Goal: Transaction & Acquisition: Subscribe to service/newsletter

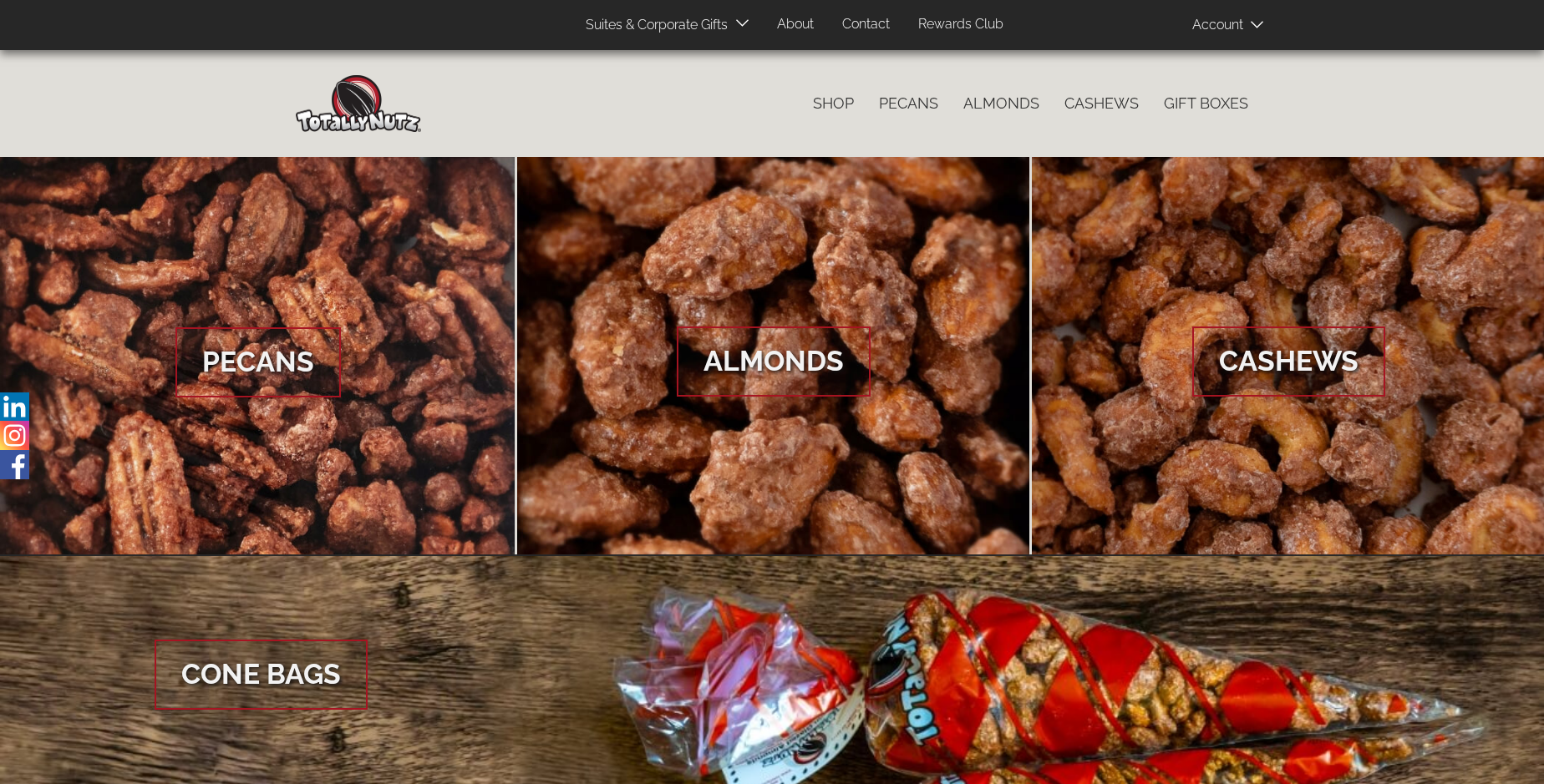
scroll to position [2496, 0]
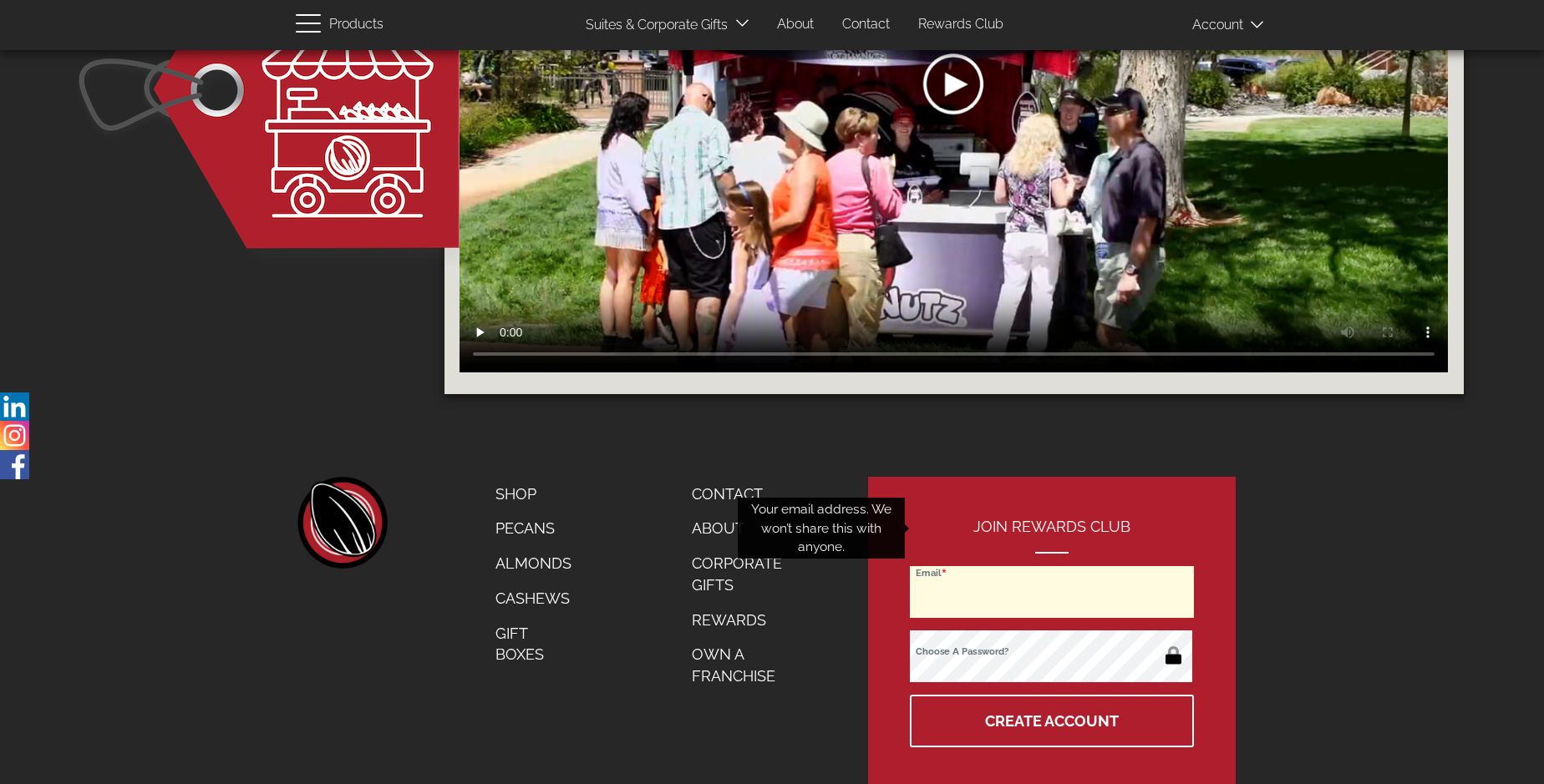
click at [1052, 567] on input "Email" at bounding box center [1051, 592] width 284 height 52
type input "[EMAIL_ADDRESS][PERSON_NAME][DOMAIN_NAME]"
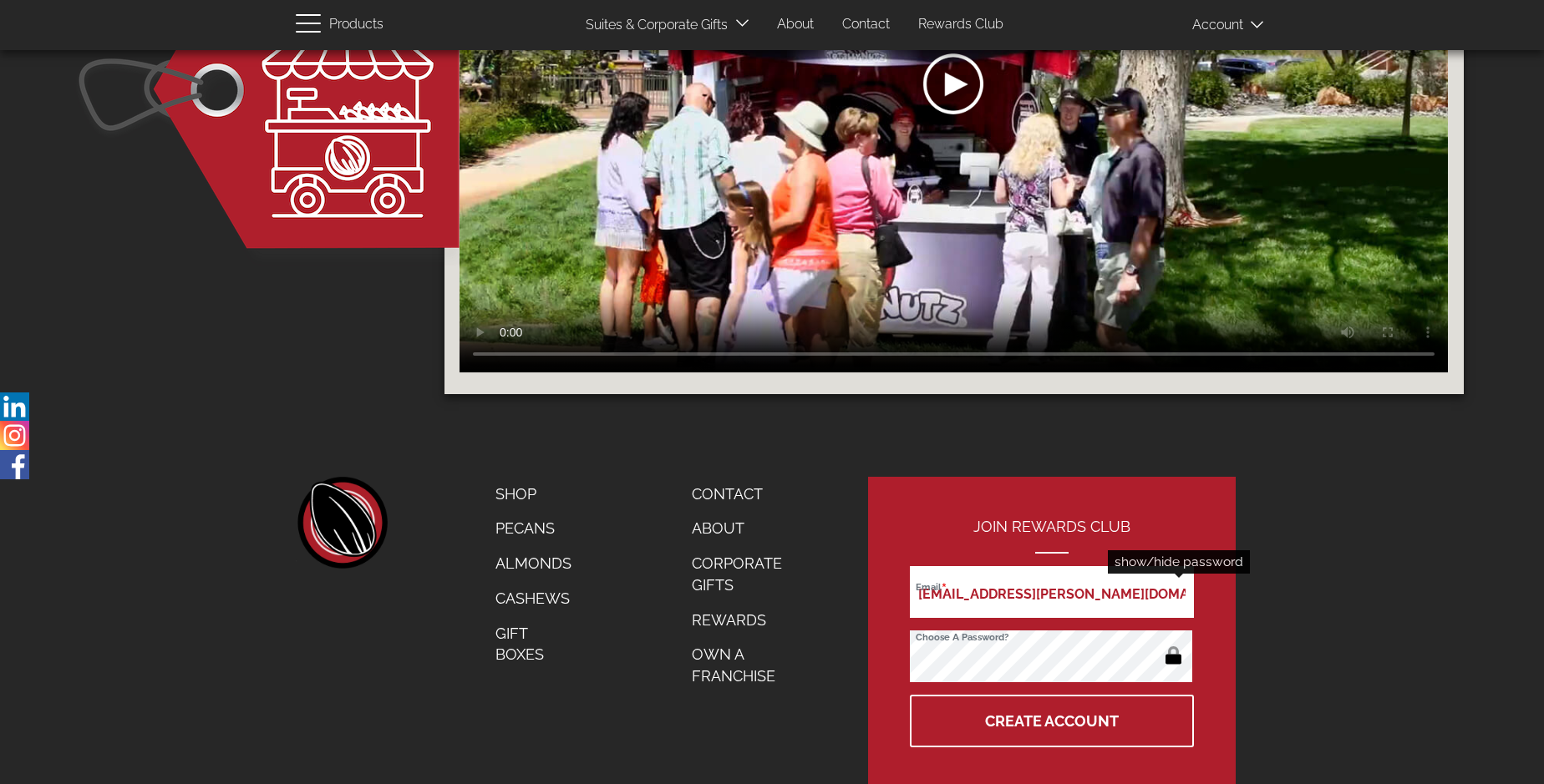
click at [1172, 644] on button "button" at bounding box center [1172, 656] width 32 height 26
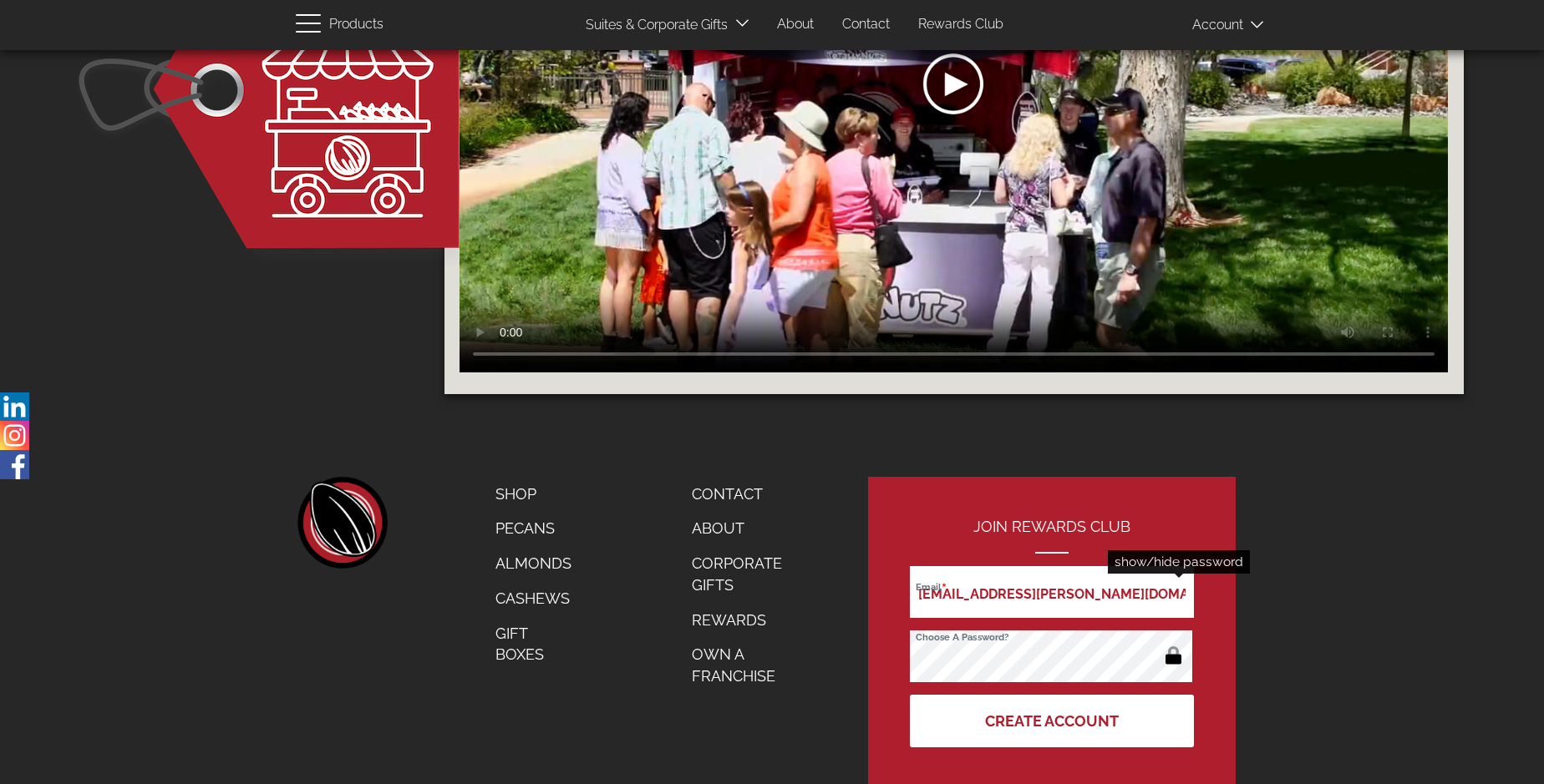
click at [1052, 695] on button "Create Account" at bounding box center [1051, 722] width 284 height 53
